Goal: Transaction & Acquisition: Purchase product/service

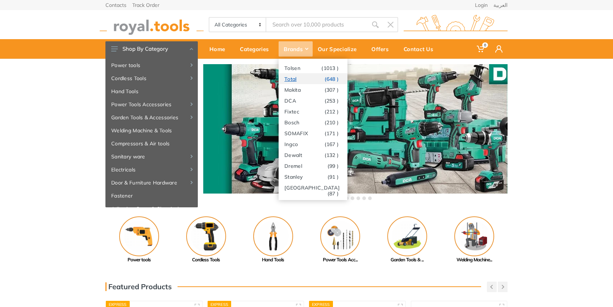
click at [293, 80] on link "Total (648 )" at bounding box center [312, 78] width 69 height 11
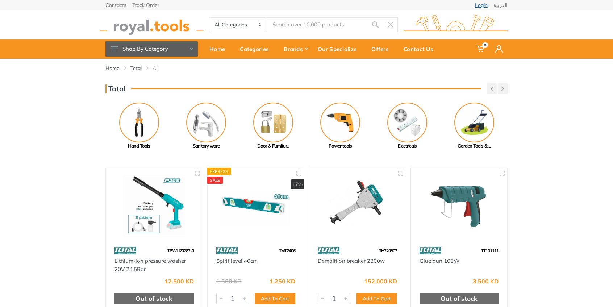
click at [484, 6] on link "Login" at bounding box center [481, 5] width 13 height 5
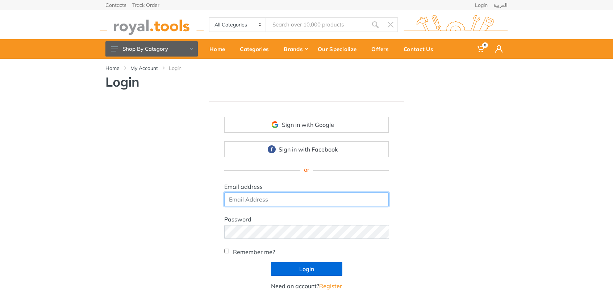
type input "abdullah.24fa@gmail.com"
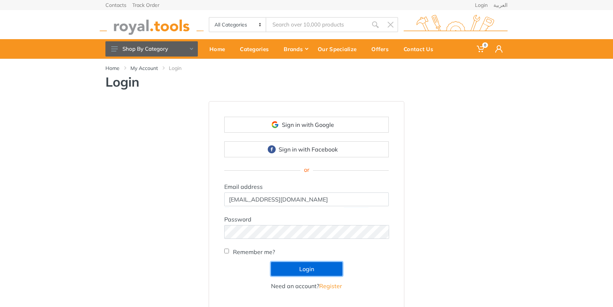
click at [291, 270] on button "Login" at bounding box center [306, 269] width 71 height 14
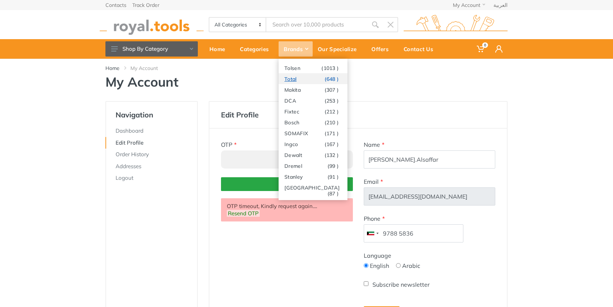
click at [295, 80] on link "Total (648 )" at bounding box center [312, 78] width 69 height 11
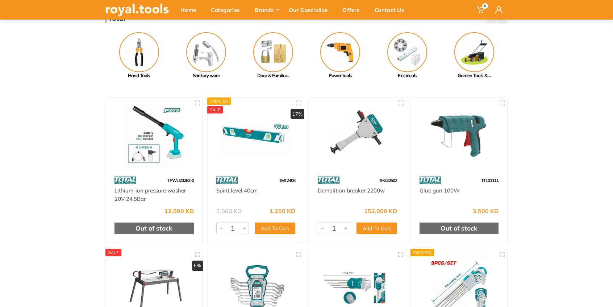
scroll to position [72, 0]
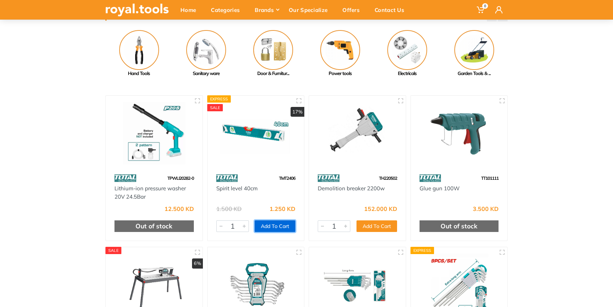
click at [280, 226] on button "Add To Cart" at bounding box center [275, 226] width 41 height 12
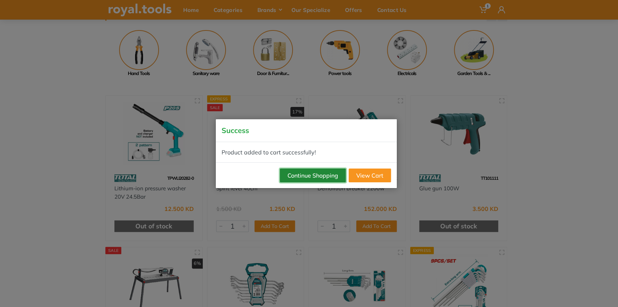
click at [318, 174] on button "Continue Shopping" at bounding box center [313, 175] width 66 height 14
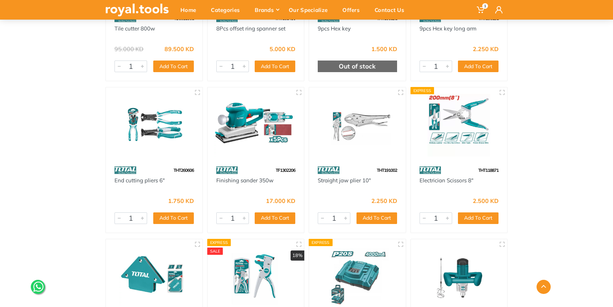
scroll to position [386, 0]
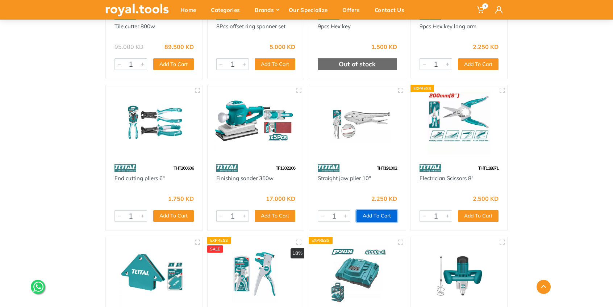
click at [375, 213] on button "Add To Cart" at bounding box center [376, 216] width 41 height 12
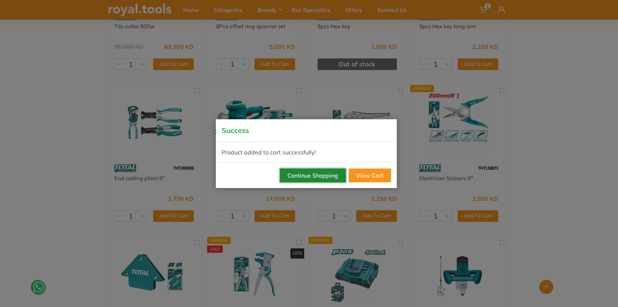
click at [316, 173] on button "Continue Shopping" at bounding box center [313, 175] width 66 height 14
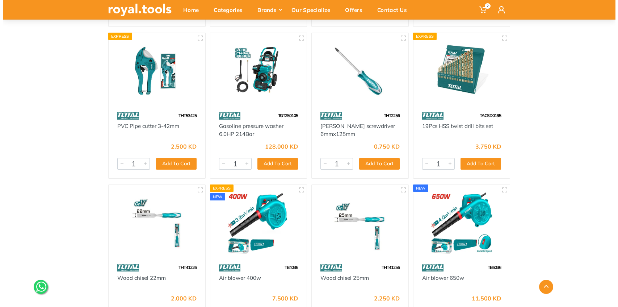
scroll to position [893, 0]
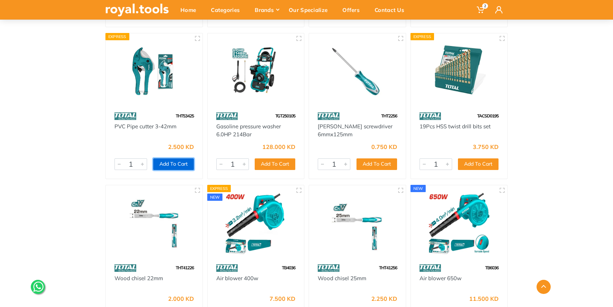
click at [182, 165] on button "Add To Cart" at bounding box center [173, 164] width 41 height 12
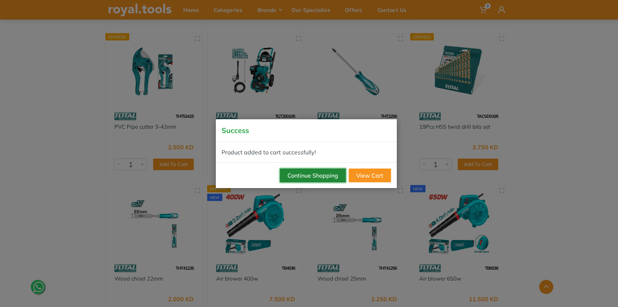
click at [300, 173] on button "Continue Shopping" at bounding box center [313, 175] width 66 height 14
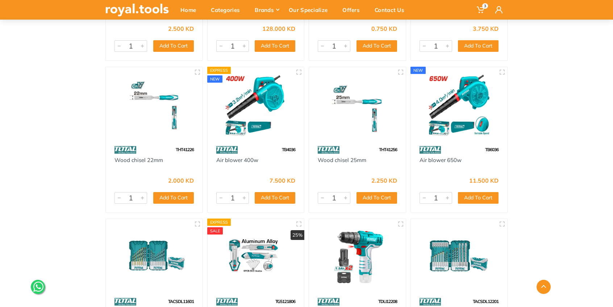
scroll to position [1014, 0]
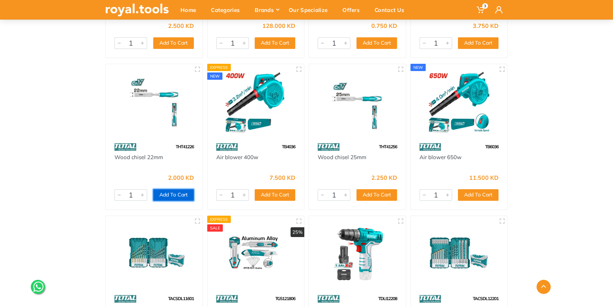
click at [175, 189] on button "Add To Cart" at bounding box center [173, 195] width 41 height 12
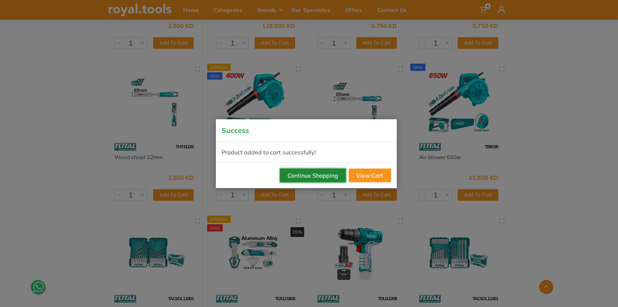
click at [313, 176] on button "Continue Shopping" at bounding box center [313, 175] width 66 height 14
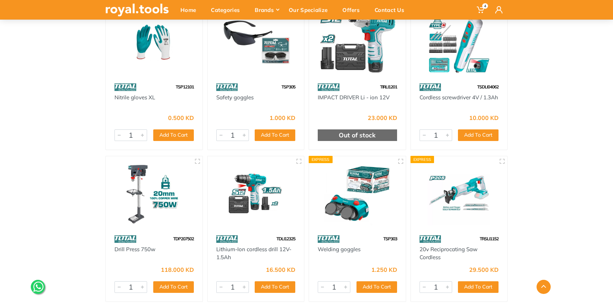
scroll to position [2245, 0]
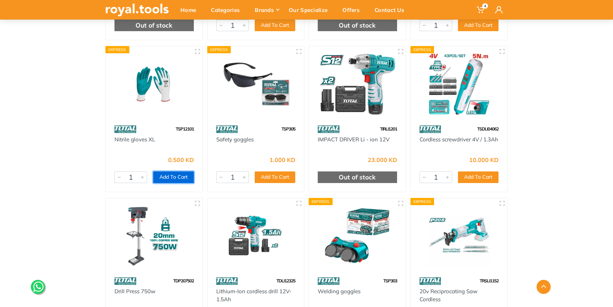
click at [181, 178] on button "Add To Cart" at bounding box center [173, 177] width 41 height 12
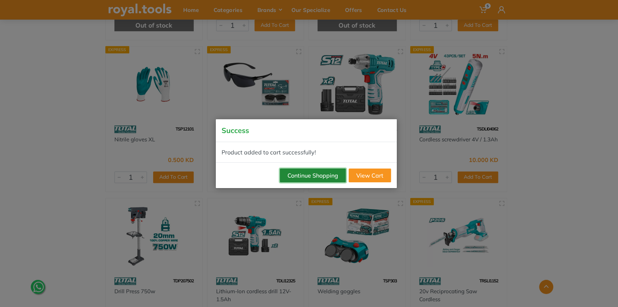
click at [289, 175] on button "Continue Shopping" at bounding box center [313, 175] width 66 height 14
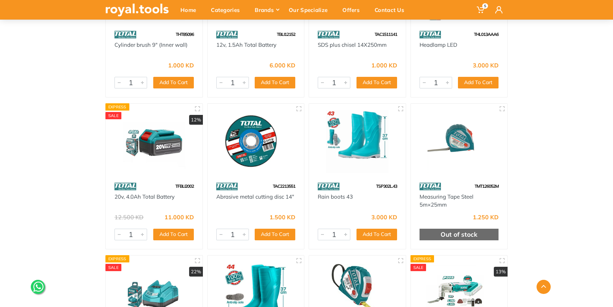
scroll to position [6975, 0]
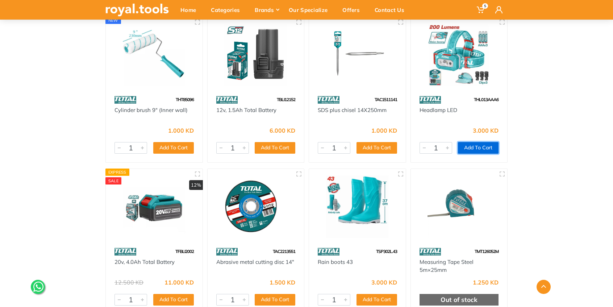
click at [489, 151] on button "Add To Cart" at bounding box center [478, 148] width 41 height 12
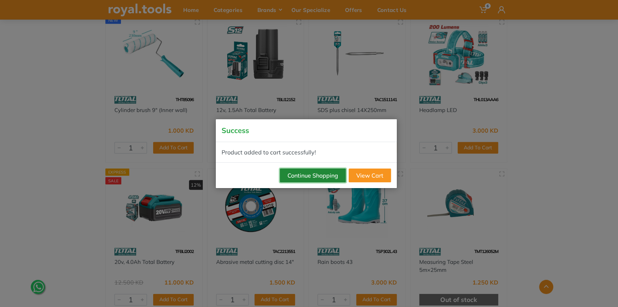
click at [327, 171] on button "Continue Shopping" at bounding box center [313, 175] width 66 height 14
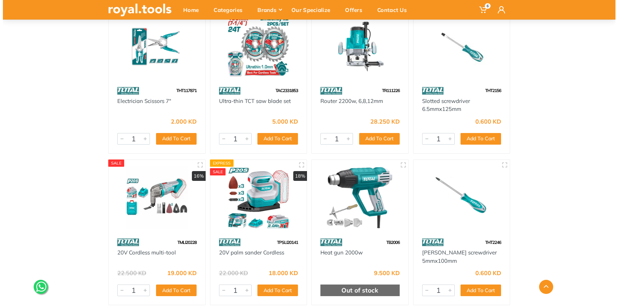
scroll to position [8495, 0]
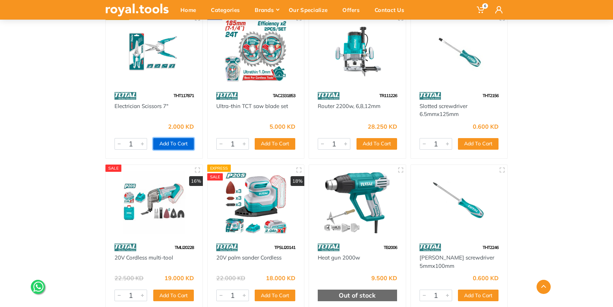
click at [177, 142] on button "Add To Cart" at bounding box center [173, 144] width 41 height 12
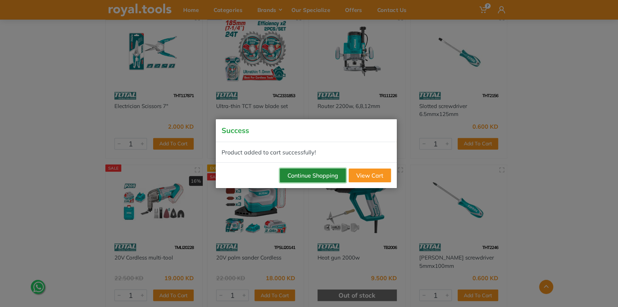
click at [311, 171] on button "Continue Shopping" at bounding box center [313, 175] width 66 height 14
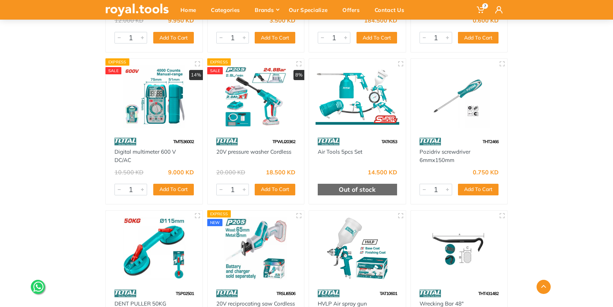
scroll to position [8906, 0]
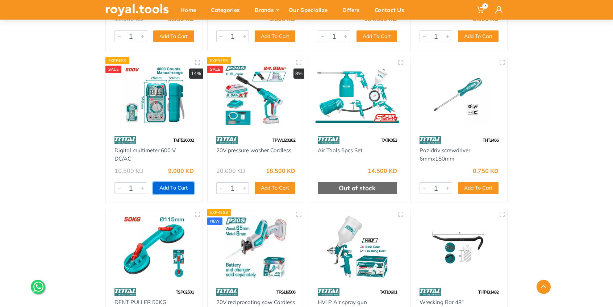
click at [172, 186] on button "Add To Cart" at bounding box center [173, 188] width 41 height 12
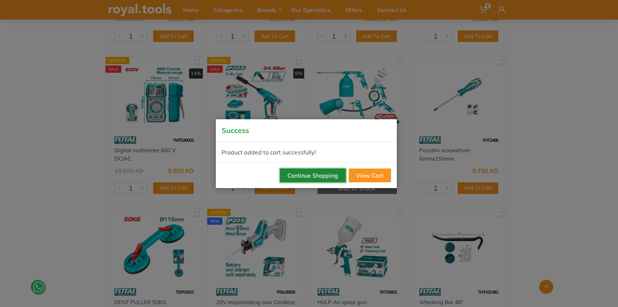
click at [298, 173] on button "Continue Shopping" at bounding box center [313, 175] width 66 height 14
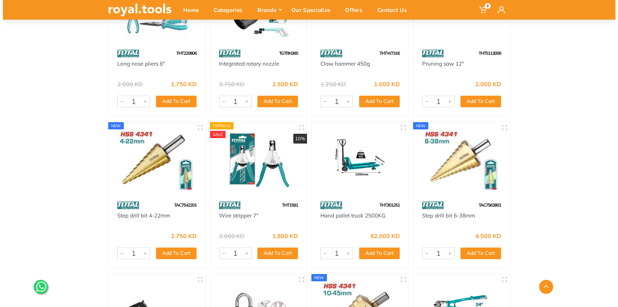
scroll to position [10523, 0]
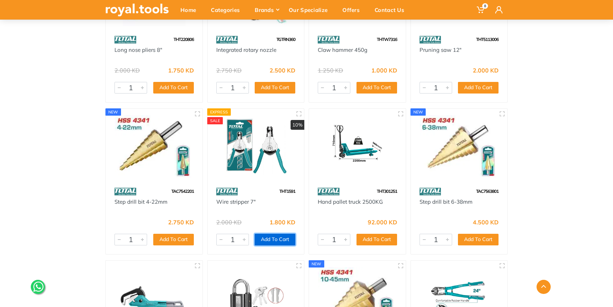
click at [283, 238] on button "Add To Cart" at bounding box center [275, 240] width 41 height 12
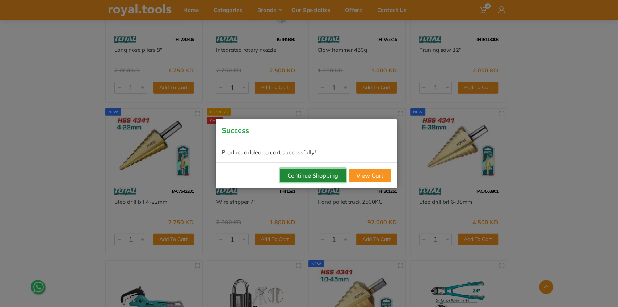
click at [319, 176] on button "Continue Shopping" at bounding box center [313, 175] width 66 height 14
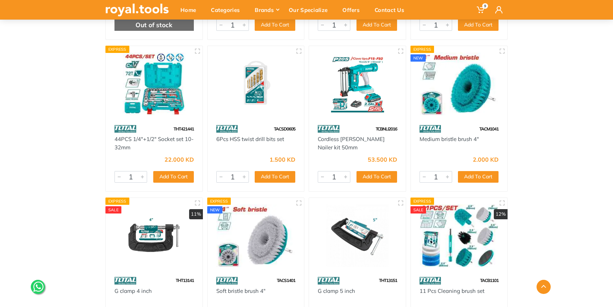
scroll to position [11488, 0]
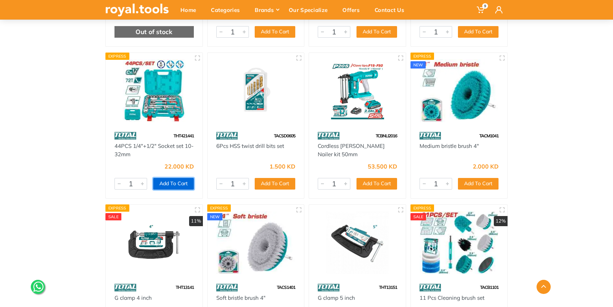
click at [176, 184] on button "Add To Cart" at bounding box center [173, 184] width 41 height 12
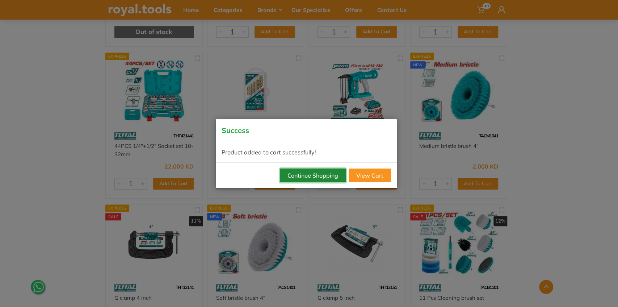
click at [298, 174] on button "Continue Shopping" at bounding box center [313, 175] width 66 height 14
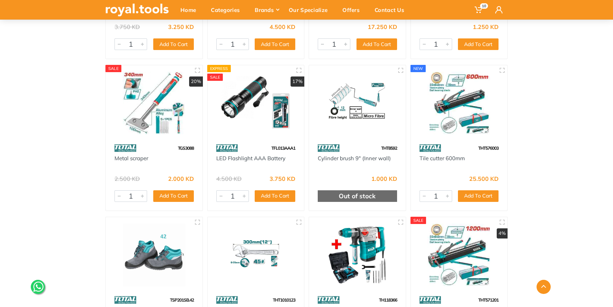
scroll to position [13757, 0]
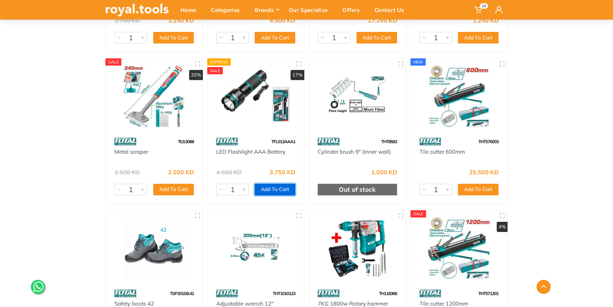
click at [276, 189] on button "Add To Cart" at bounding box center [275, 190] width 41 height 12
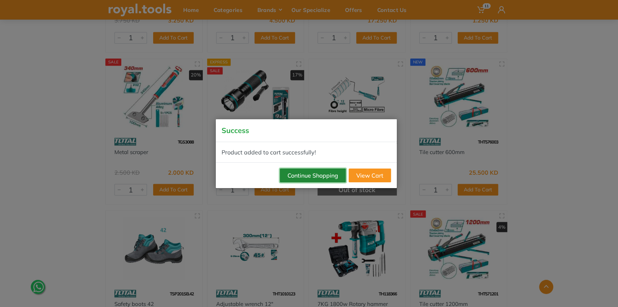
click at [313, 173] on button "Continue Shopping" at bounding box center [313, 175] width 66 height 14
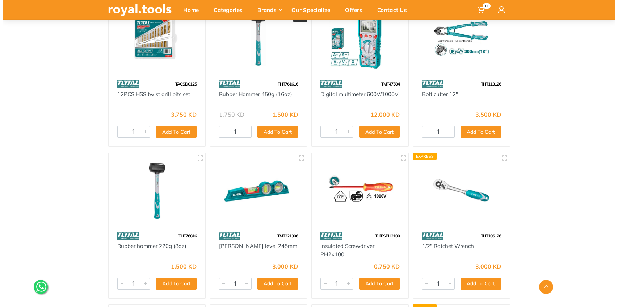
scroll to position [28263, 0]
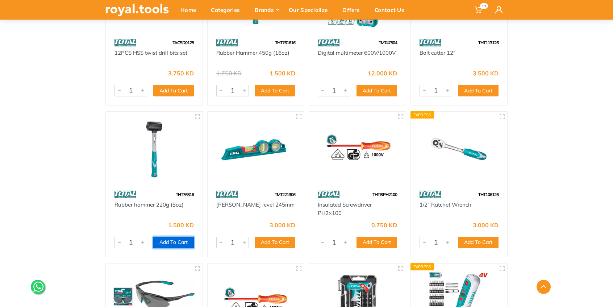
click at [183, 238] on button "Add To Cart" at bounding box center [173, 242] width 41 height 12
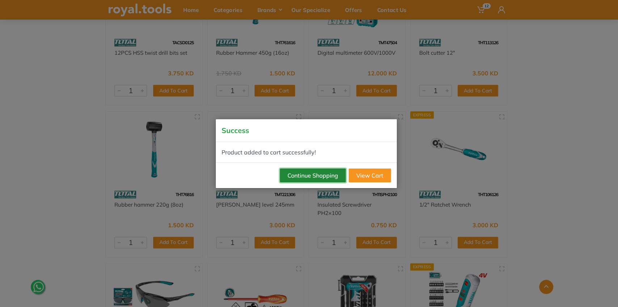
click at [314, 173] on button "Continue Shopping" at bounding box center [313, 175] width 66 height 14
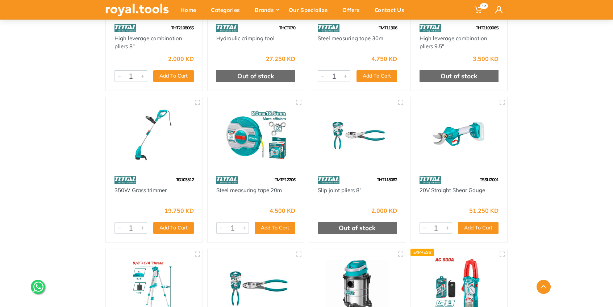
scroll to position [27816, 0]
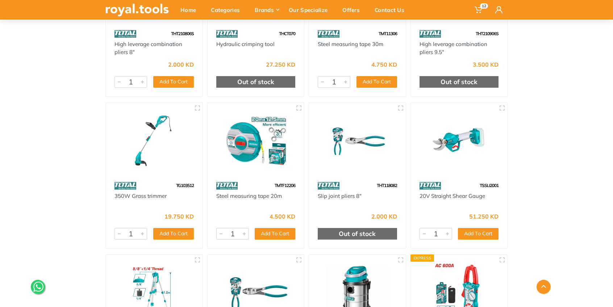
drag, startPoint x: 533, startPoint y: 173, endPoint x: 521, endPoint y: 154, distance: 23.0
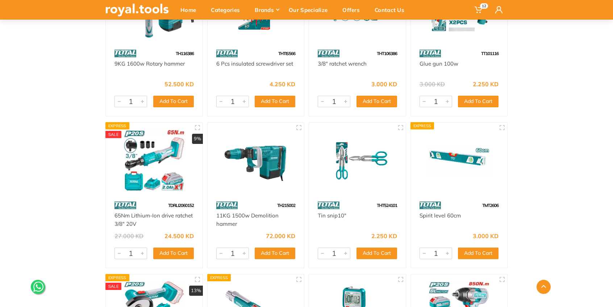
scroll to position [1858, 0]
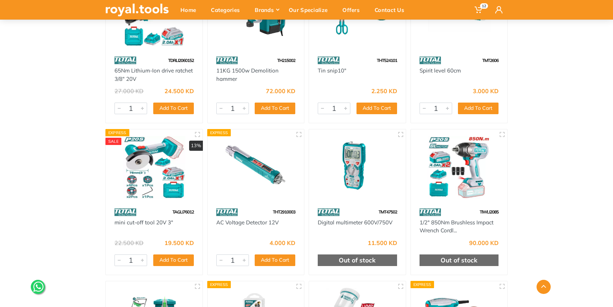
drag, startPoint x: 556, startPoint y: 163, endPoint x: 556, endPoint y: 158, distance: 5.1
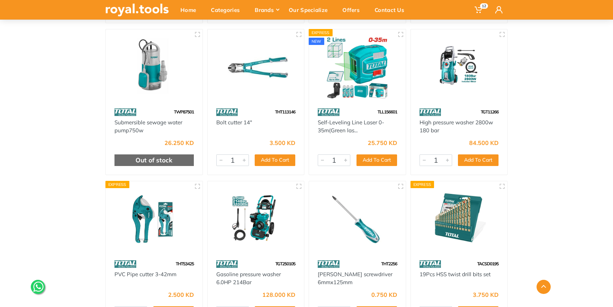
scroll to position [0, 0]
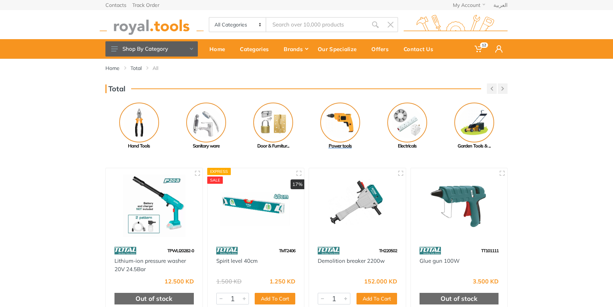
click at [340, 123] on img at bounding box center [340, 122] width 40 height 40
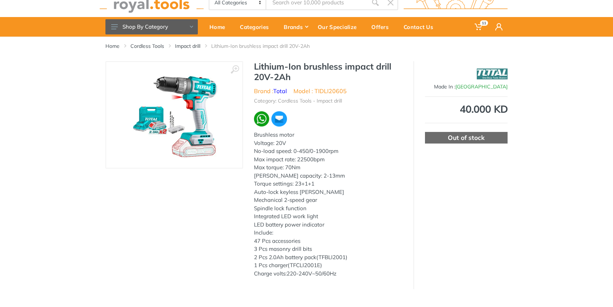
scroll to position [24, 0]
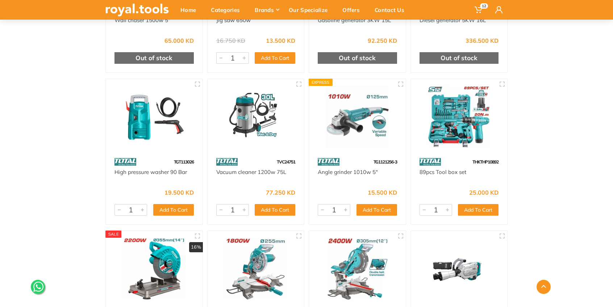
scroll to position [1448, 0]
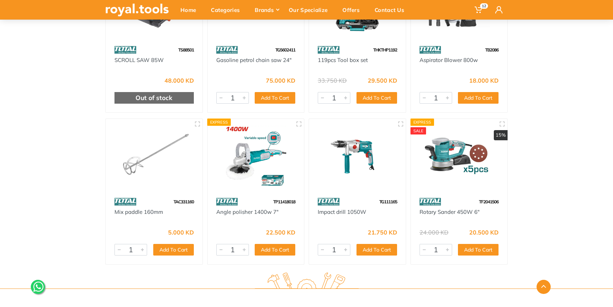
drag, startPoint x: 516, startPoint y: 133, endPoint x: 508, endPoint y: 119, distance: 16.6
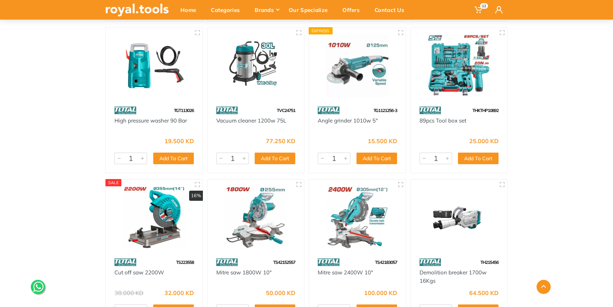
scroll to position [1349, 0]
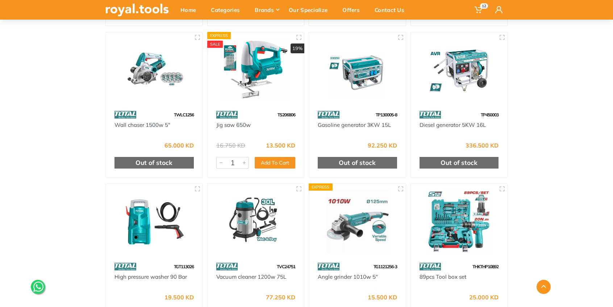
drag, startPoint x: 572, startPoint y: 177, endPoint x: 560, endPoint y: 139, distance: 40.2
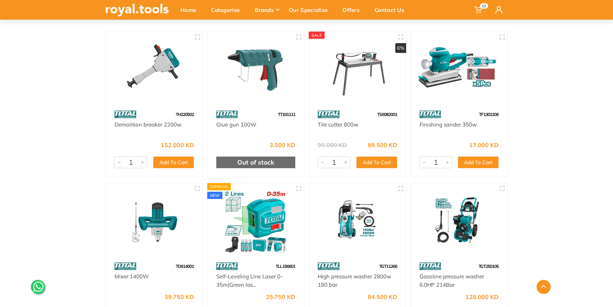
scroll to position [0, 0]
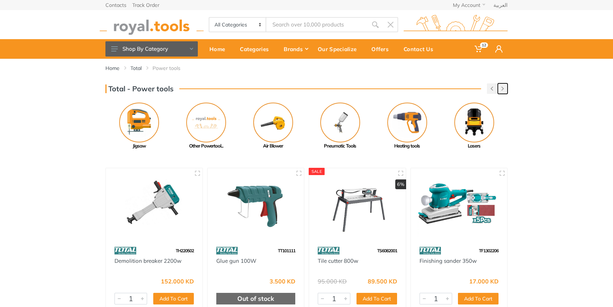
click at [501, 91] on button "button" at bounding box center [502, 88] width 10 height 10
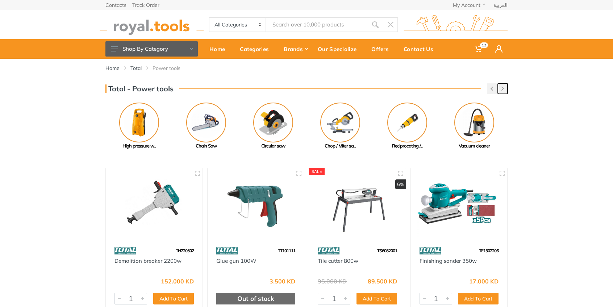
click at [501, 90] on use "button" at bounding box center [502, 89] width 3 height 4
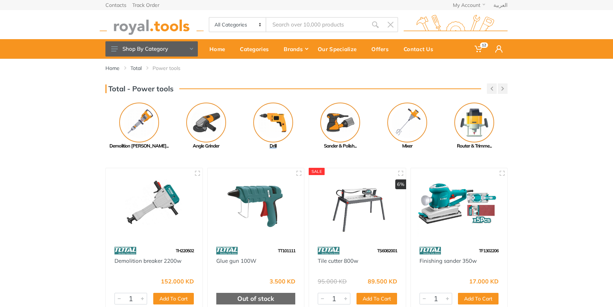
click at [270, 119] on img at bounding box center [273, 122] width 40 height 40
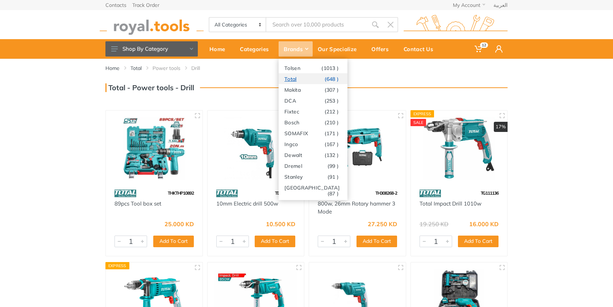
click at [296, 79] on link "Total (648 )" at bounding box center [312, 78] width 69 height 11
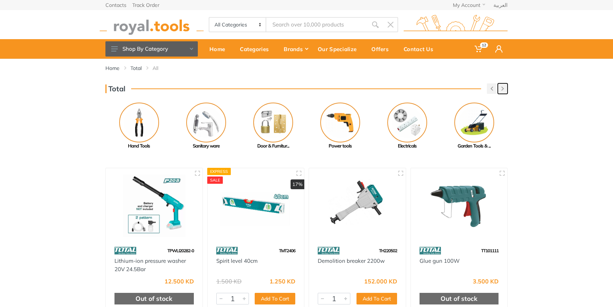
click at [499, 88] on button "button" at bounding box center [502, 88] width 10 height 10
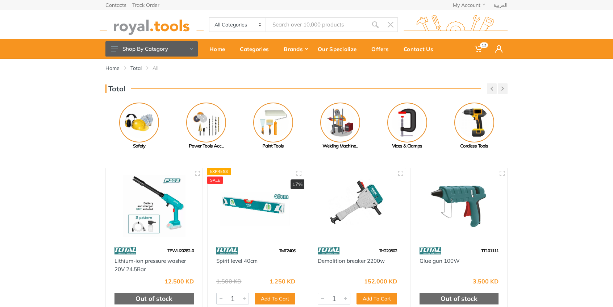
click at [474, 123] on img at bounding box center [474, 122] width 40 height 40
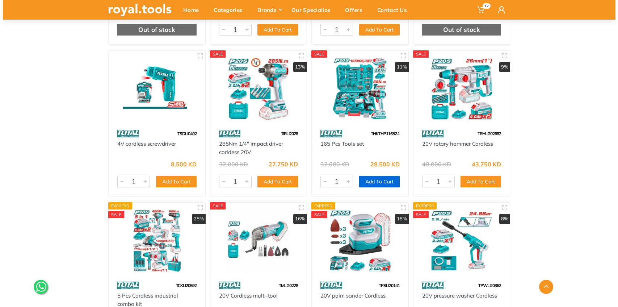
scroll to position [1472, 0]
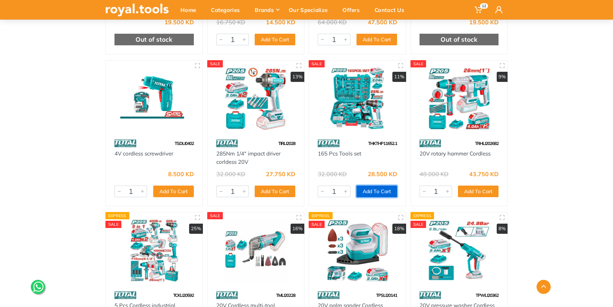
click at [377, 190] on button "Add To Cart" at bounding box center [376, 191] width 41 height 12
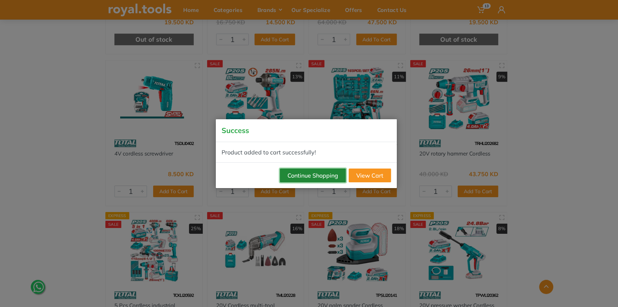
click at [337, 174] on button "Continue Shopping" at bounding box center [313, 175] width 66 height 14
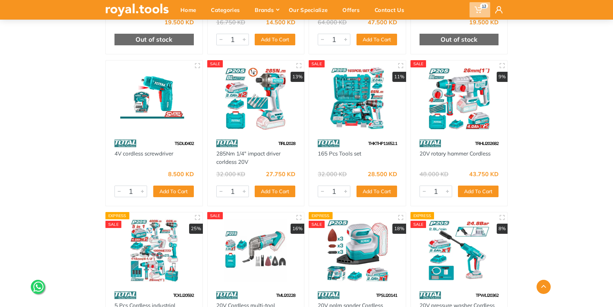
click at [479, 12] on icon at bounding box center [477, 9] width 7 height 7
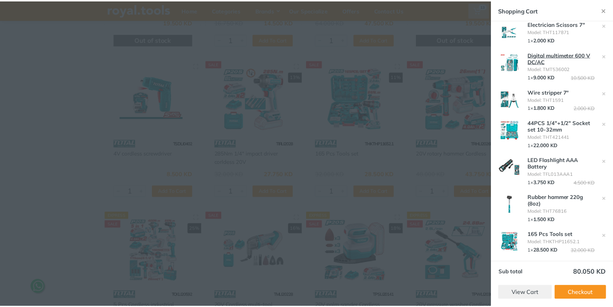
scroll to position [197, 0]
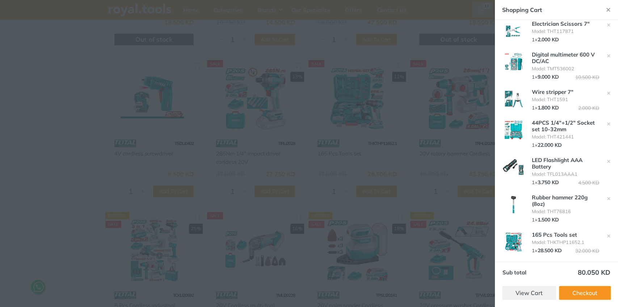
click at [443, 115] on div at bounding box center [309, 153] width 618 height 307
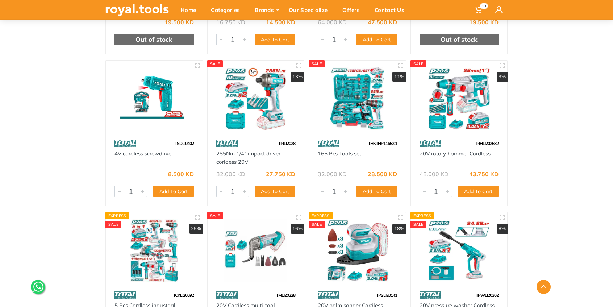
click at [355, 97] on img at bounding box center [357, 98] width 84 height 63
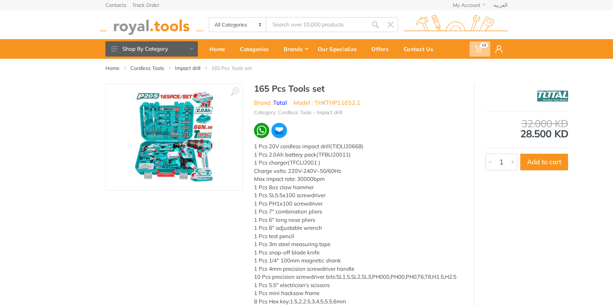
click at [479, 47] on icon at bounding box center [477, 48] width 7 height 7
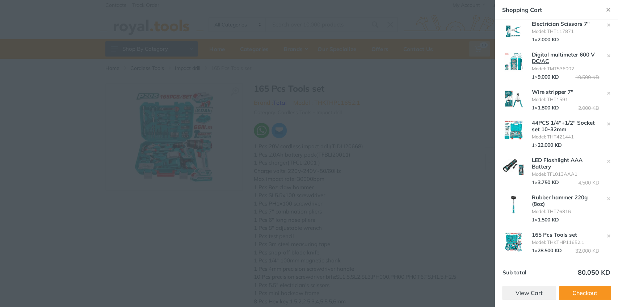
scroll to position [197, 0]
click at [509, 133] on img at bounding box center [513, 129] width 25 height 19
